Goal: Check status: Check status

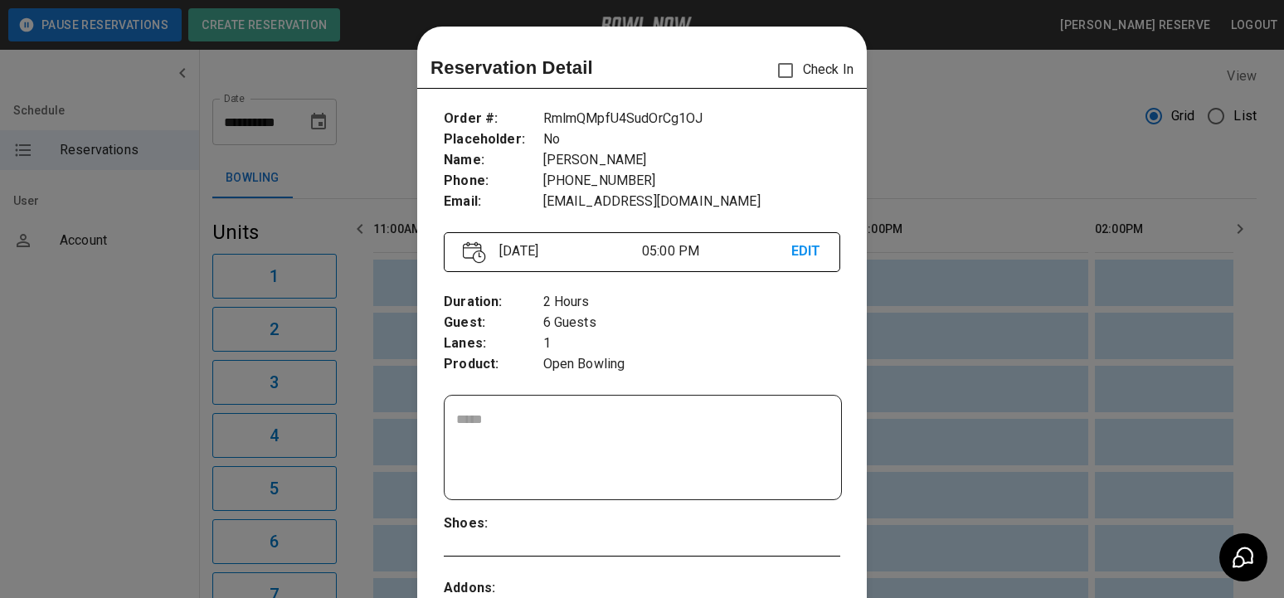
scroll to position [27, 0]
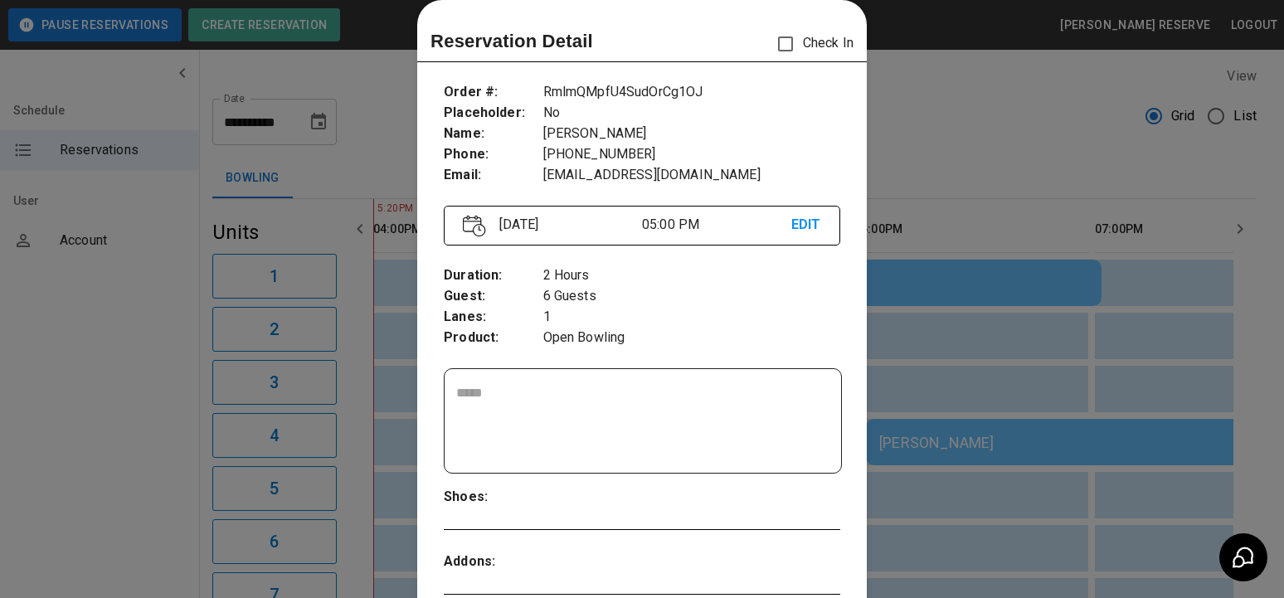
click at [955, 103] on div at bounding box center [642, 299] width 1284 height 598
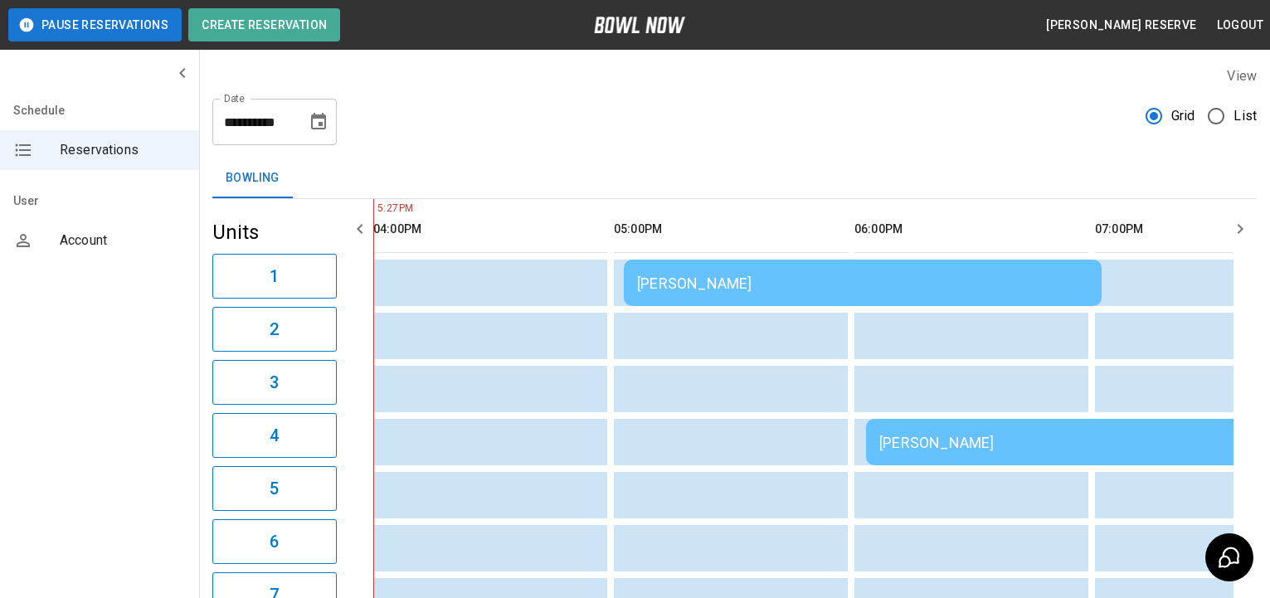
click at [925, 437] on div "[PERSON_NAME]" at bounding box center [1104, 442] width 451 height 17
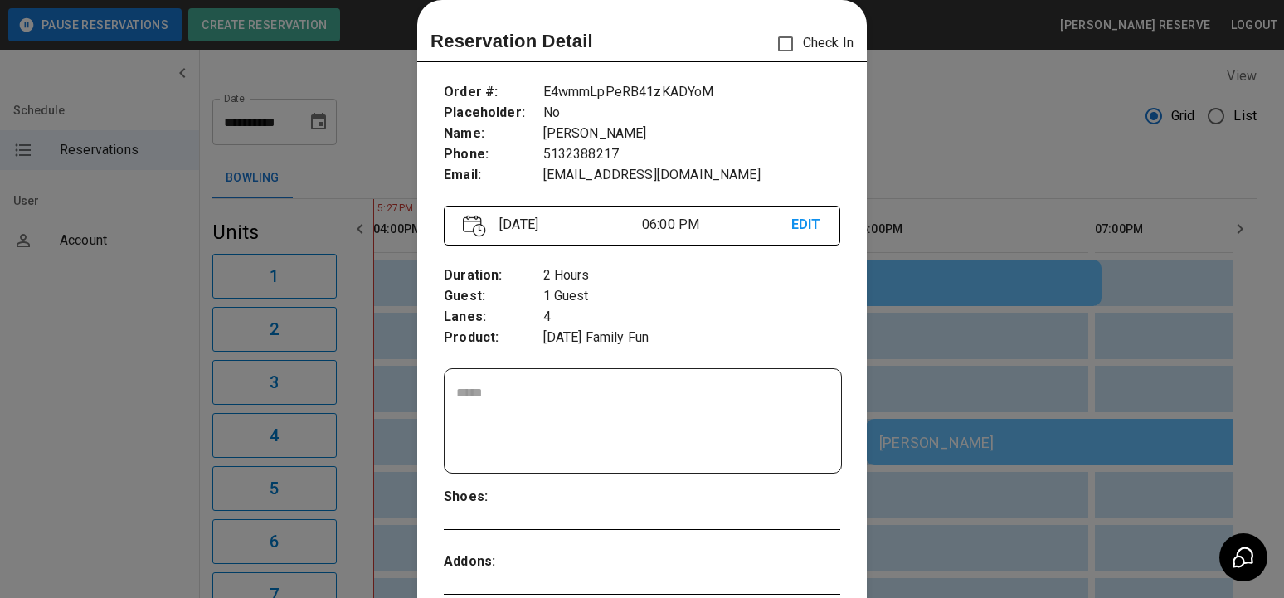
click at [1038, 135] on div at bounding box center [642, 299] width 1284 height 598
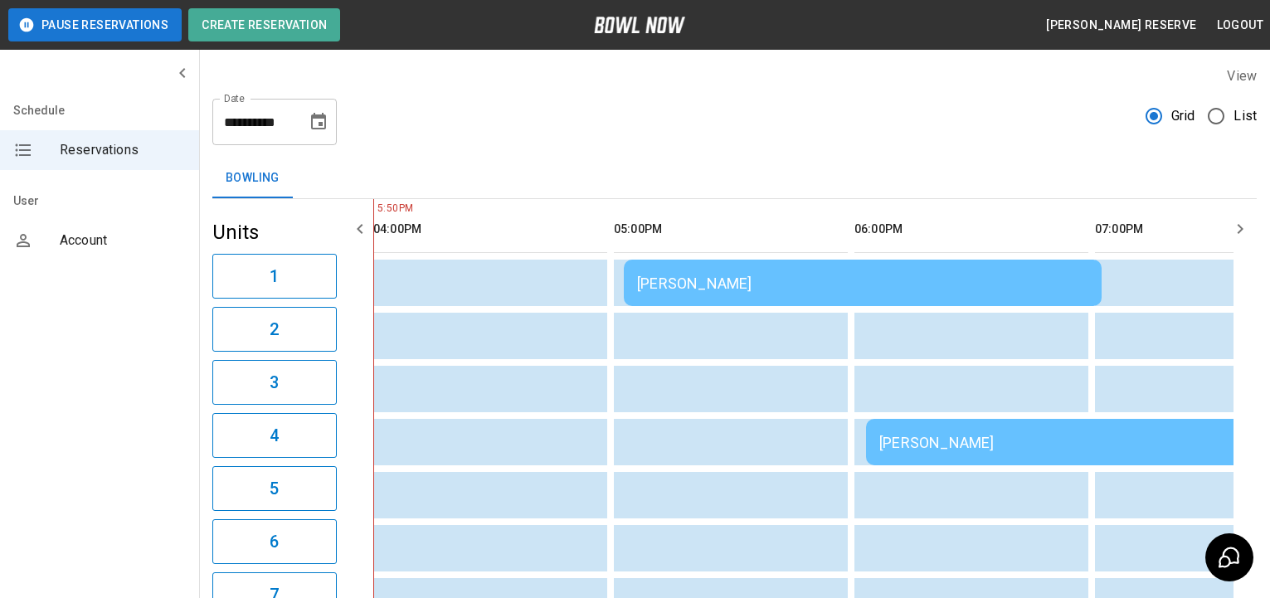
click at [1239, 231] on icon "button" at bounding box center [1240, 229] width 6 height 10
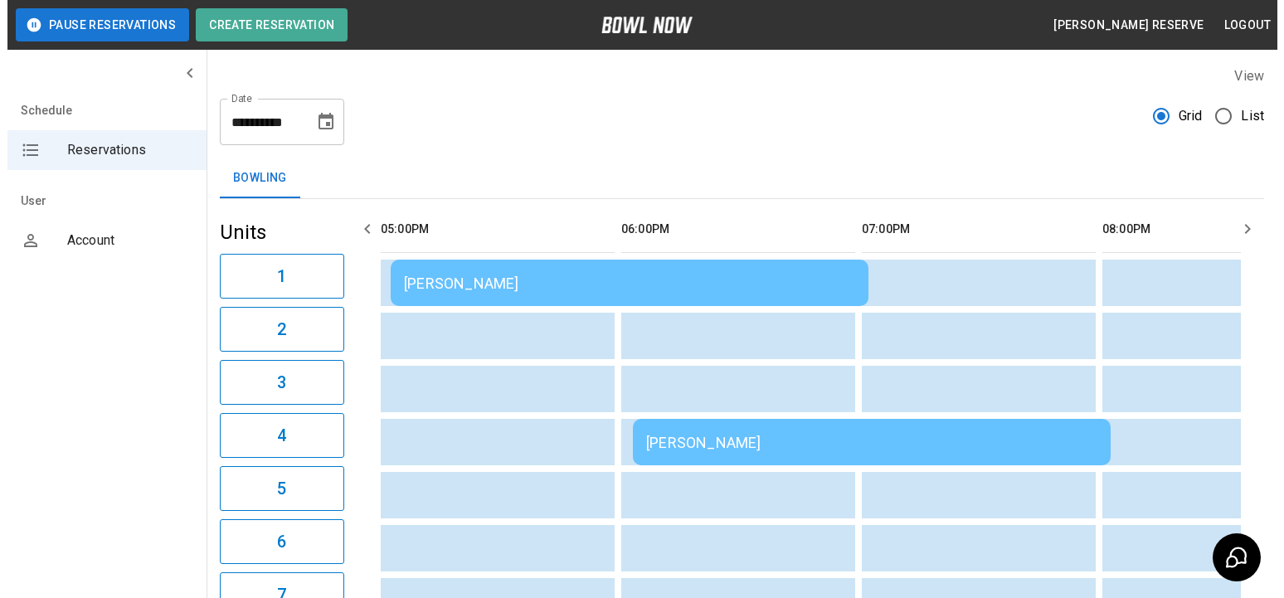
scroll to position [166, 0]
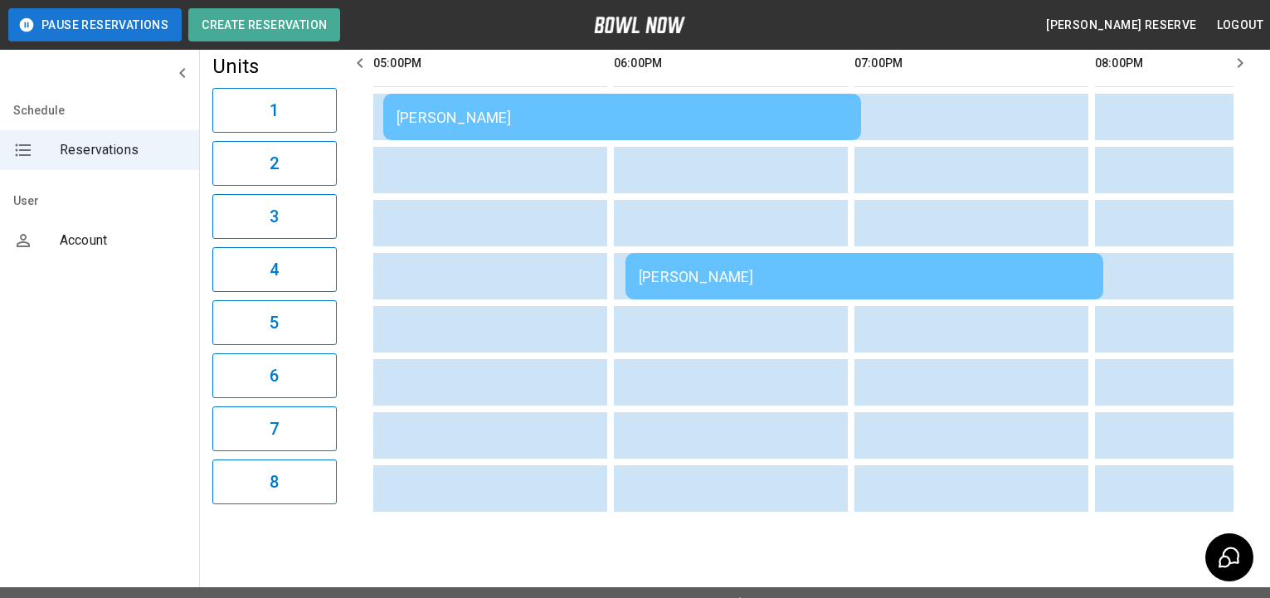
click at [748, 113] on div "[PERSON_NAME]" at bounding box center [621, 117] width 451 height 17
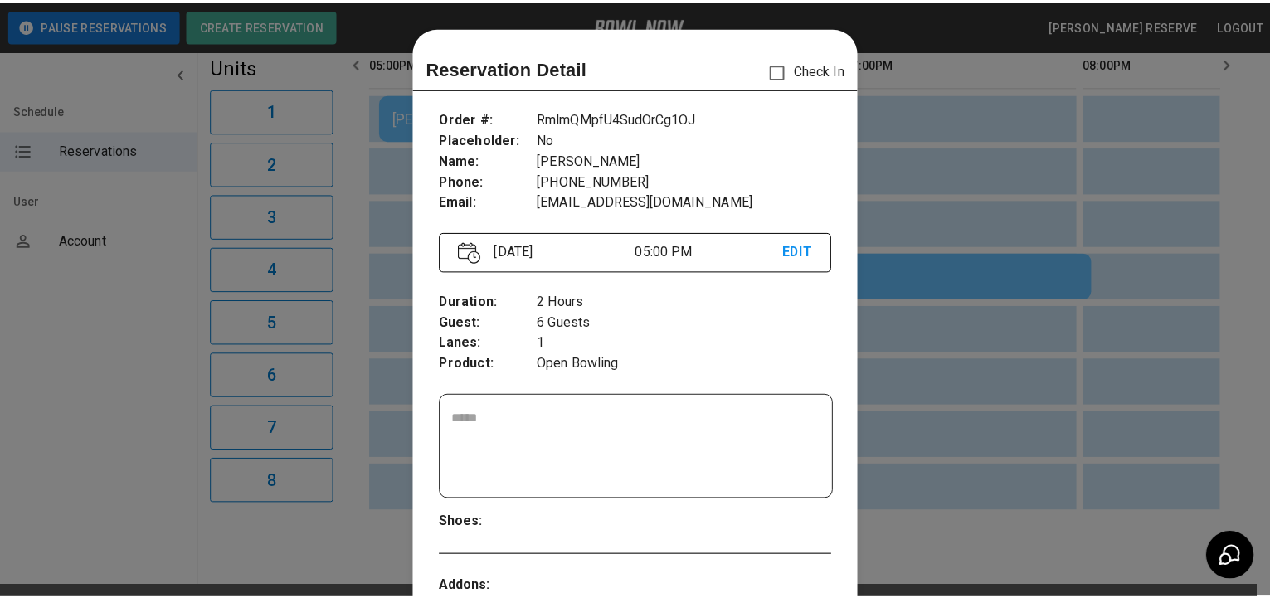
scroll to position [27, 0]
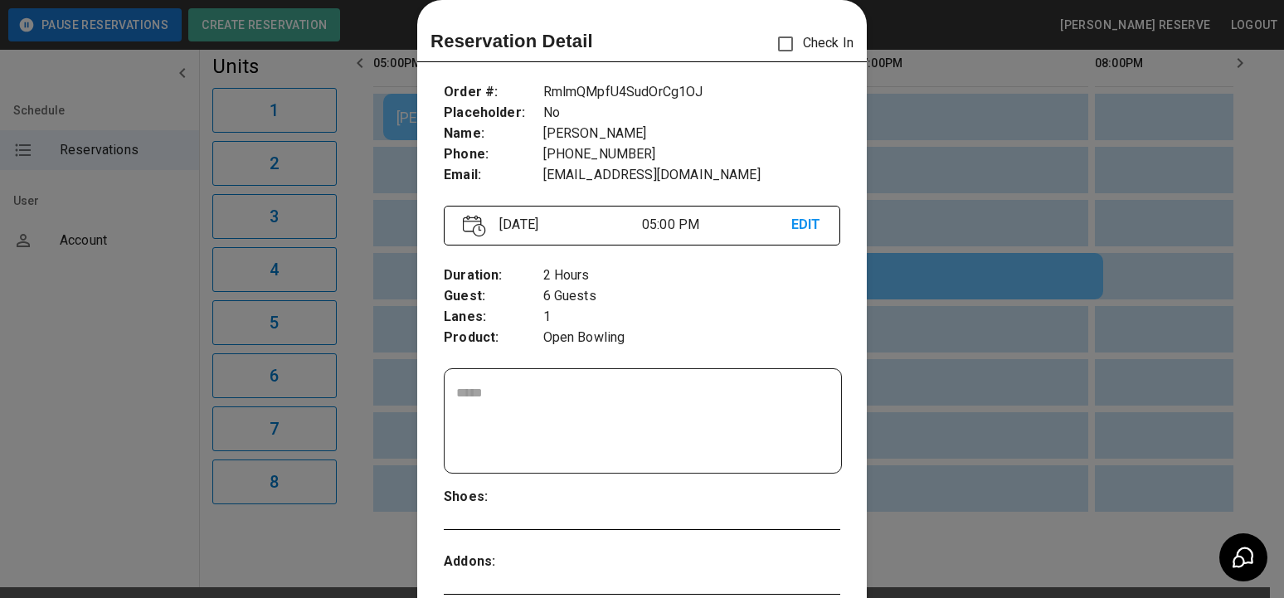
click at [990, 219] on div at bounding box center [642, 299] width 1284 height 598
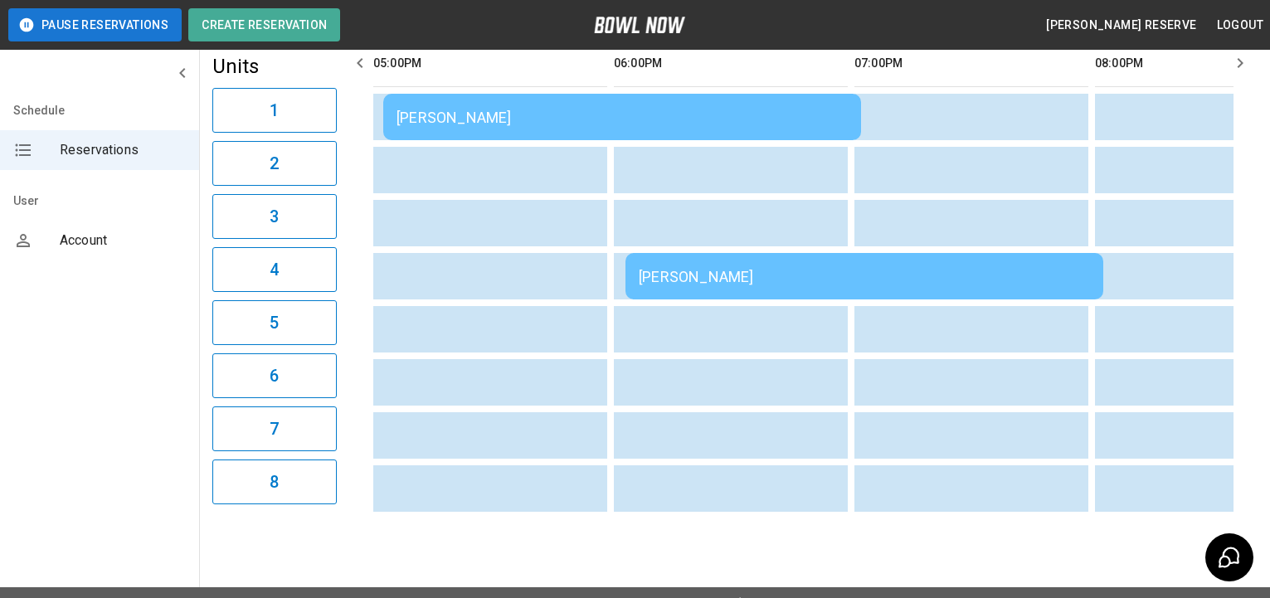
click at [1233, 70] on icon "button" at bounding box center [1240, 63] width 20 height 20
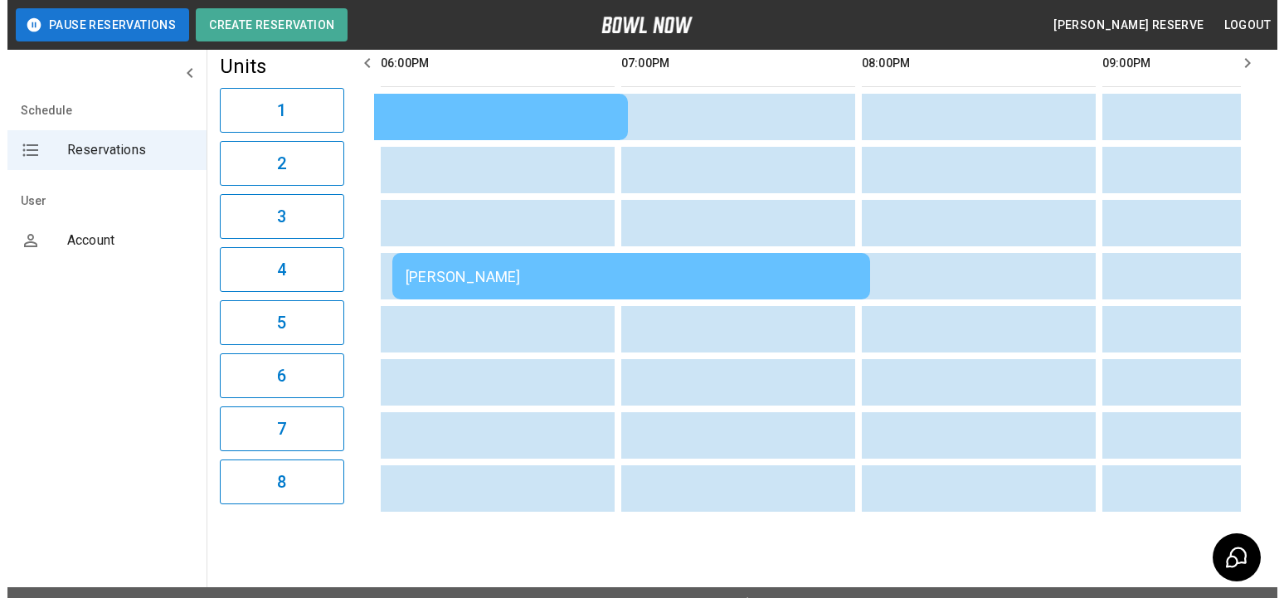
scroll to position [0, 1684]
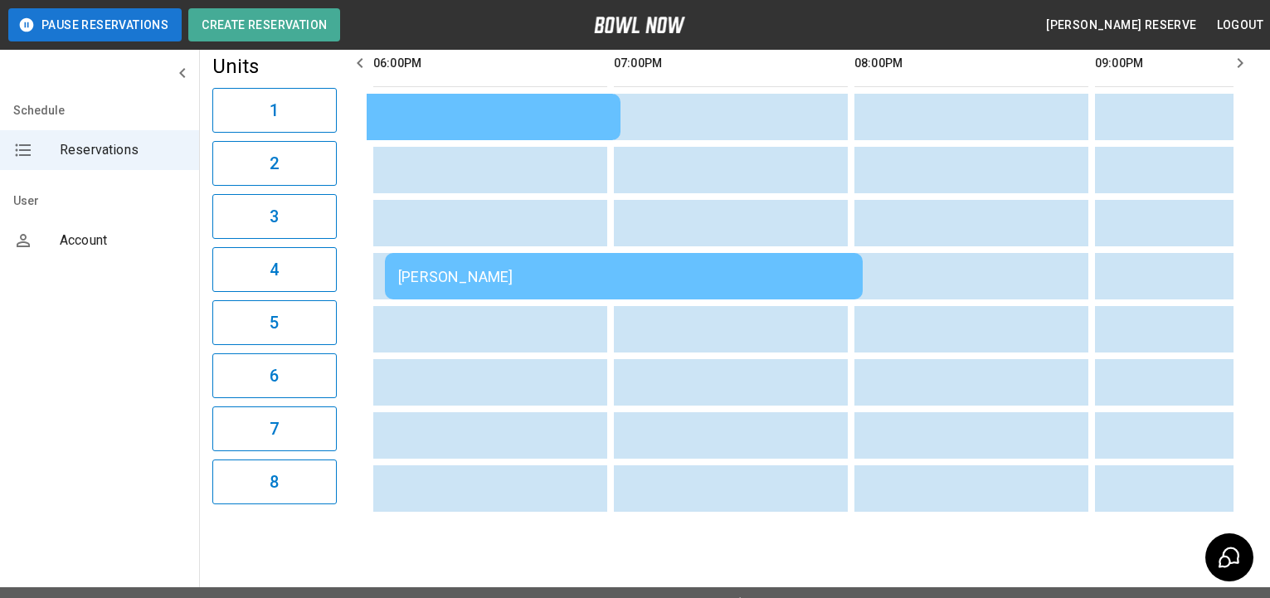
click at [709, 273] on div "[PERSON_NAME]" at bounding box center [623, 276] width 451 height 17
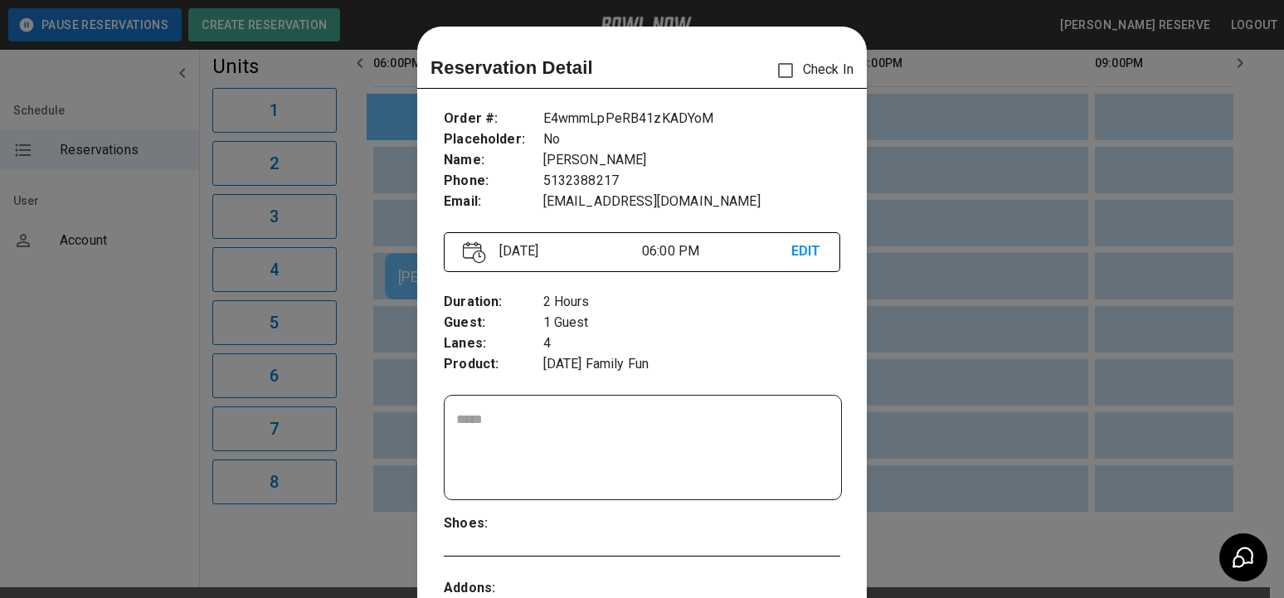
scroll to position [27, 0]
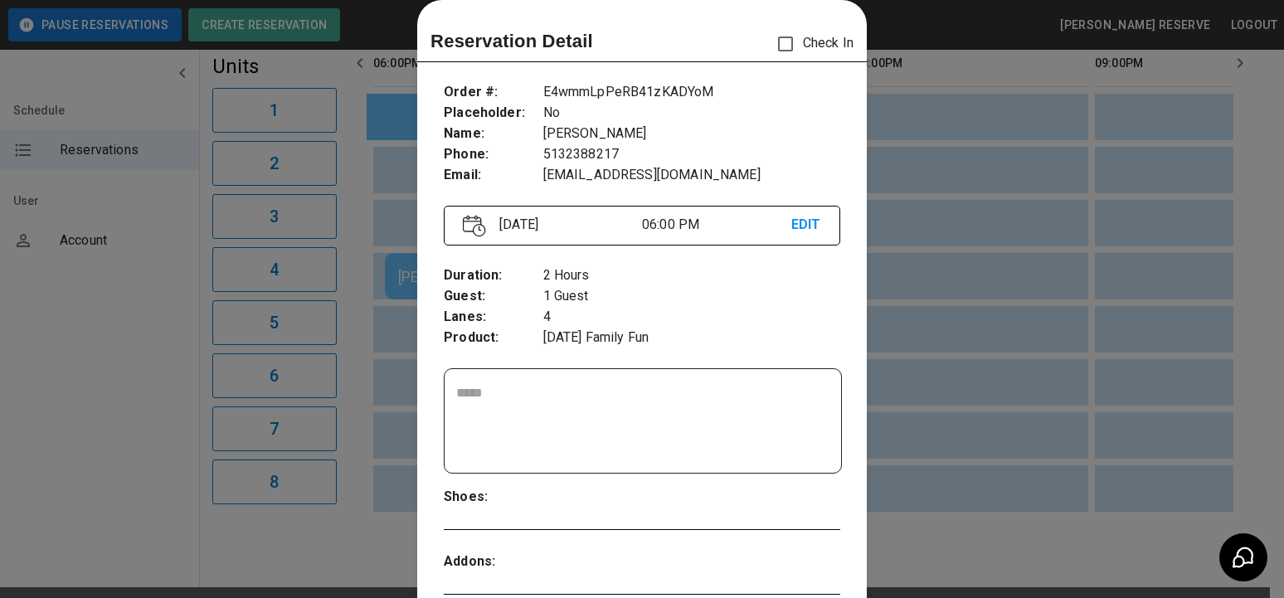
click at [1048, 143] on div at bounding box center [642, 299] width 1284 height 598
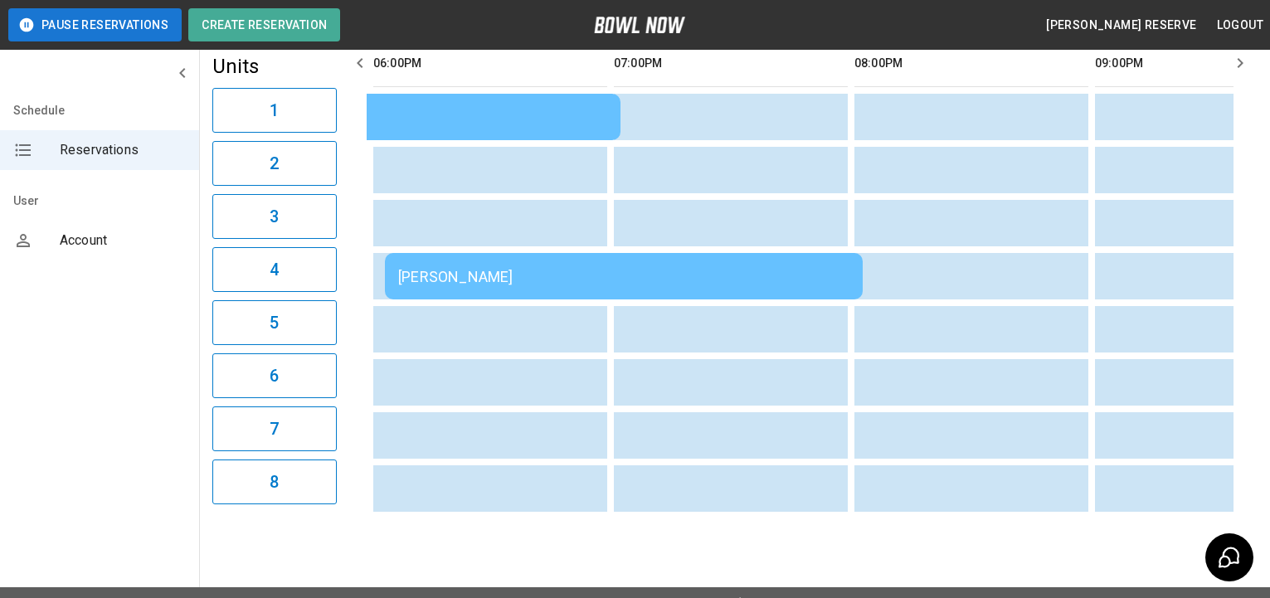
click at [755, 263] on td "[PERSON_NAME]" at bounding box center [624, 276] width 478 height 46
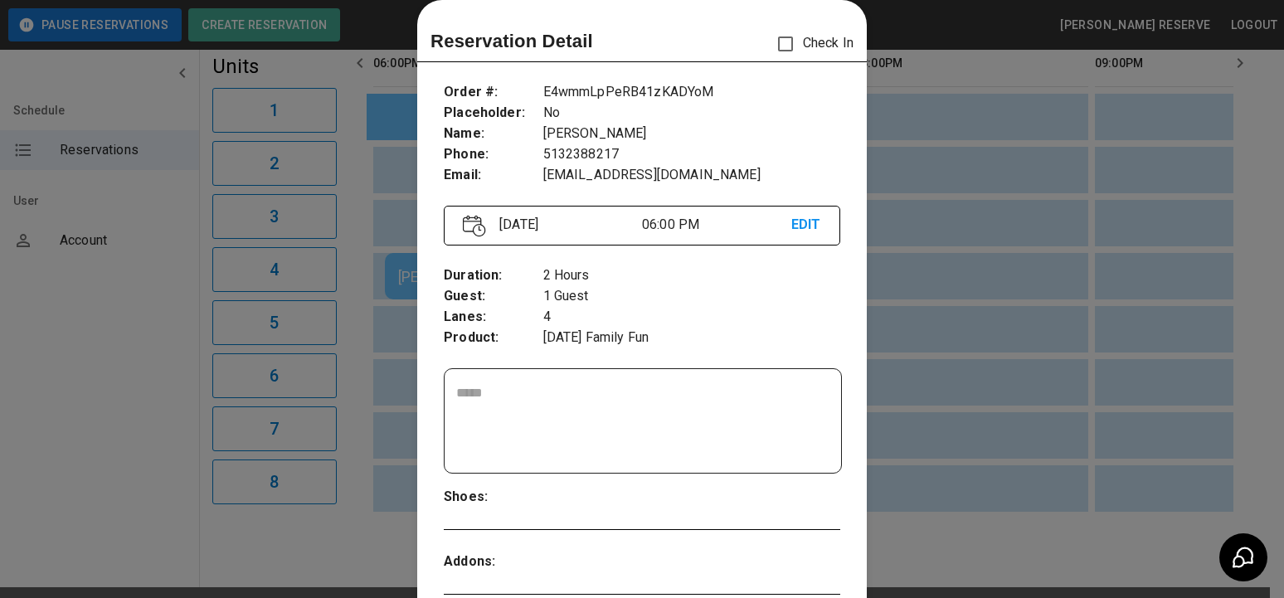
click at [1058, 160] on div at bounding box center [642, 299] width 1284 height 598
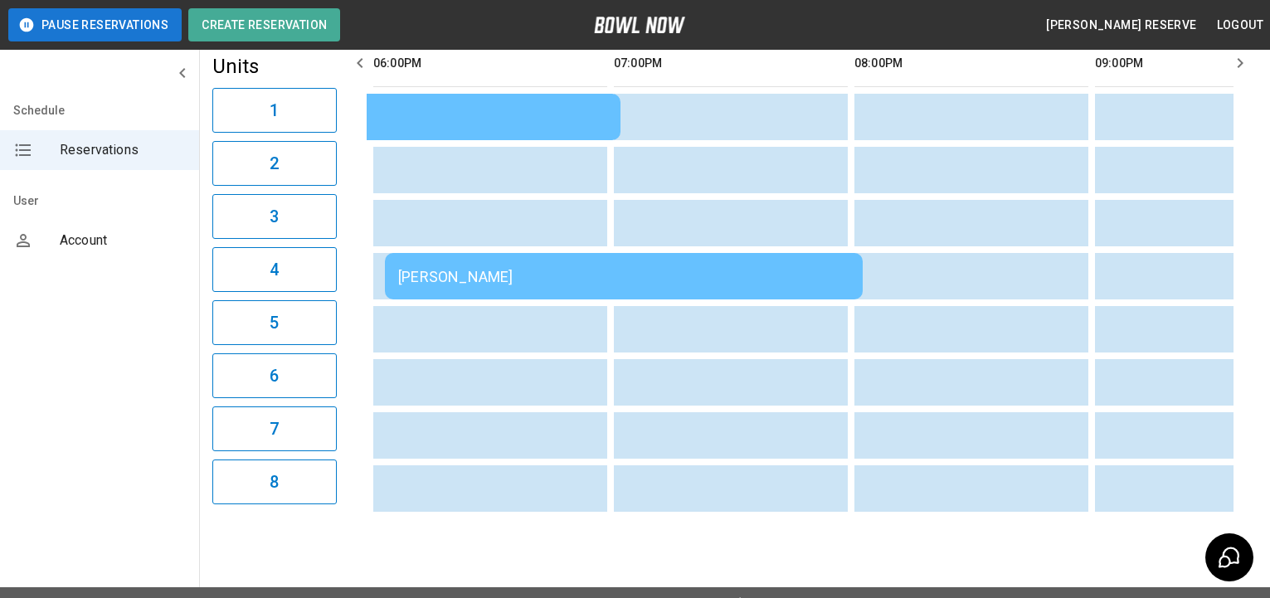
click at [466, 278] on div "[PERSON_NAME]" at bounding box center [623, 276] width 451 height 17
